Goal: Information Seeking & Learning: Learn about a topic

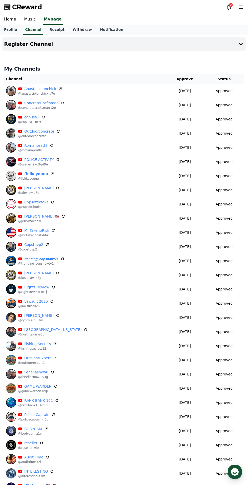
click at [228, 7] on icon at bounding box center [229, 7] width 6 height 6
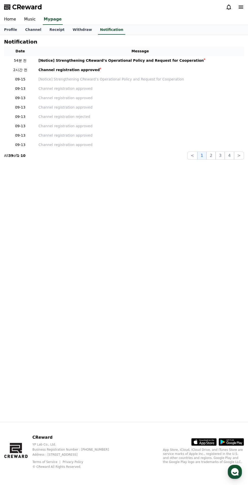
click at [156, 58] on div "[Notice] Strengthening CReward’s Operational Policy and Request for Cooperation" at bounding box center [120, 60] width 165 height 5
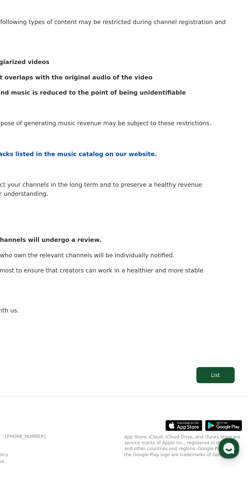
click at [225, 419] on div "List" at bounding box center [226, 421] width 6 height 5
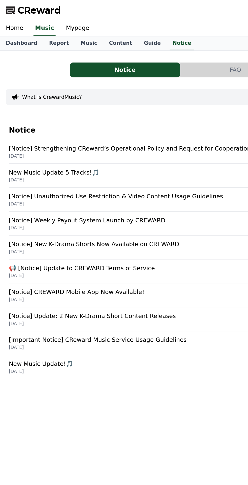
click at [18, 17] on link "Home" at bounding box center [10, 19] width 20 height 11
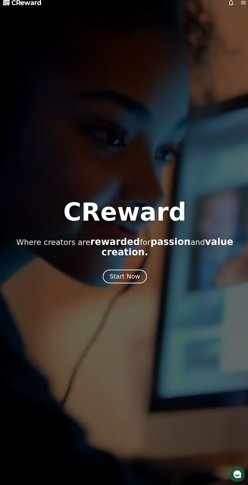
click at [108, 273] on button "Start Now" at bounding box center [124, 277] width 44 height 14
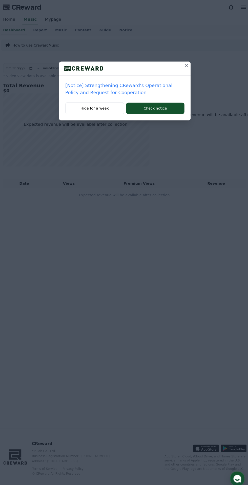
click at [200, 58] on div "[Notice] Strengthening CReward’s Operational Policy and Request for Cooperation…" at bounding box center [124, 63] width 248 height 127
click at [188, 65] on icon at bounding box center [185, 65] width 6 height 6
